Goal: Find specific page/section: Find specific page/section

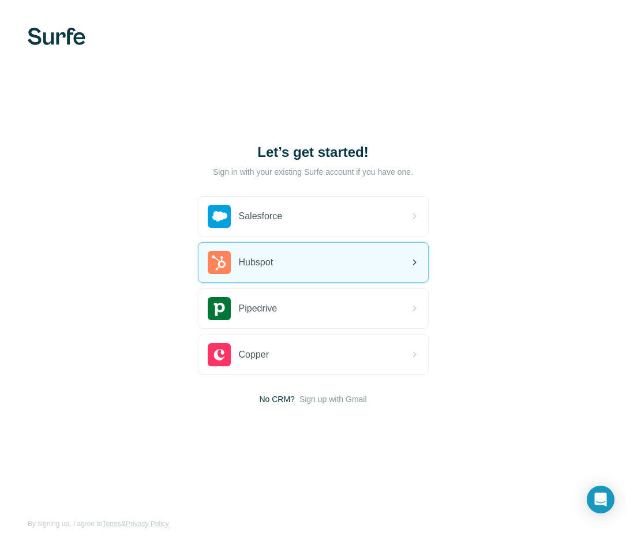
click at [369, 260] on div "Hubspot" at bounding box center [313, 262] width 230 height 39
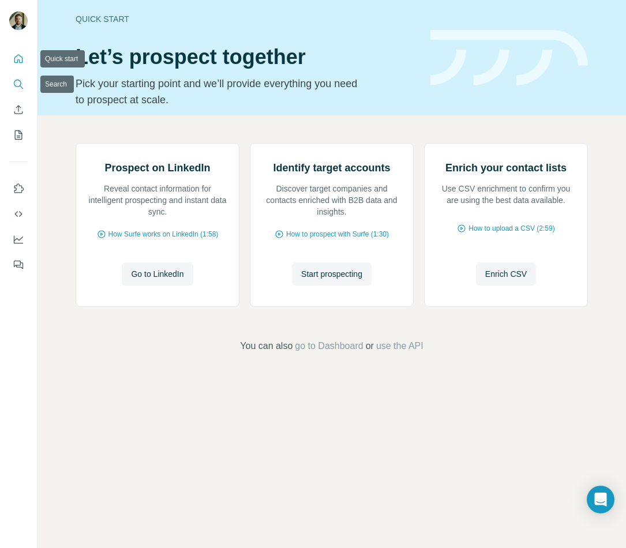
click at [17, 84] on icon "Search" at bounding box center [19, 84] width 12 height 12
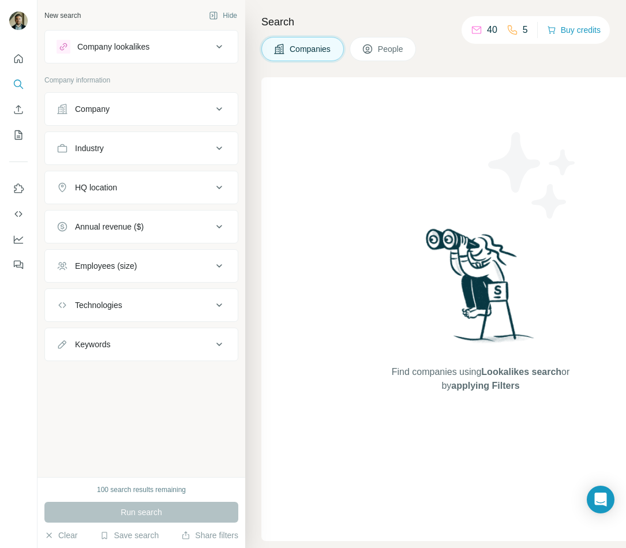
click at [167, 111] on div "Company" at bounding box center [135, 109] width 156 height 12
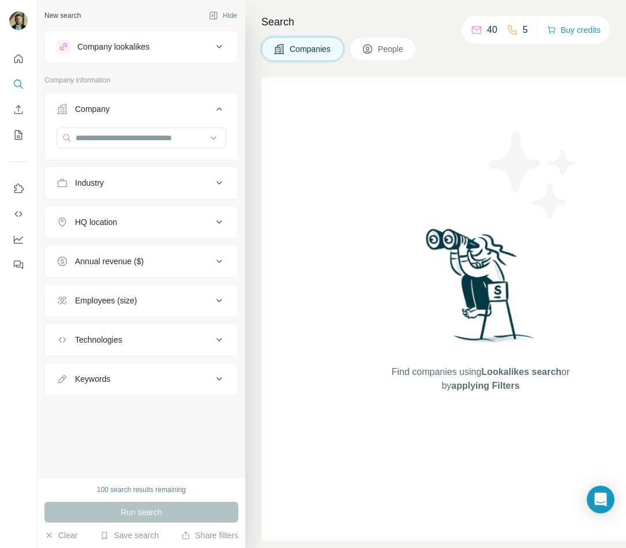
click at [167, 111] on div "Company" at bounding box center [135, 109] width 156 height 12
